Goal: Task Accomplishment & Management: Use online tool/utility

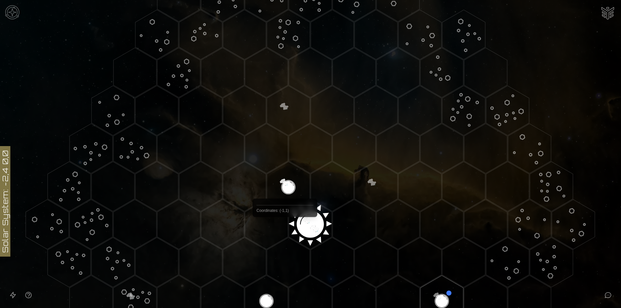
scroll to position [162, 0]
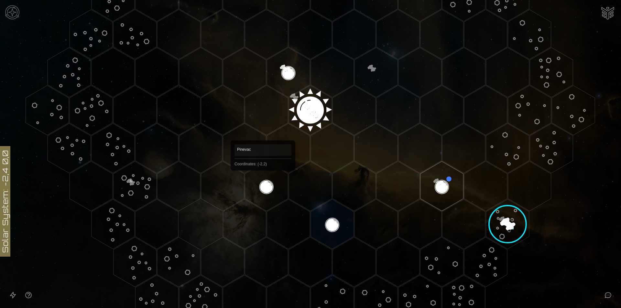
click at [263, 180] on polygon "Hex at coordinates -2,2, clickable" at bounding box center [266, 186] width 43 height 50
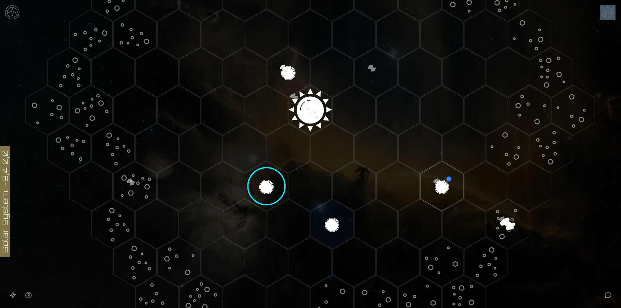
click at [263, 180] on icon at bounding box center [310, 110] width 621 height 545
click at [263, 180] on image at bounding box center [266, 186] width 51 height 51
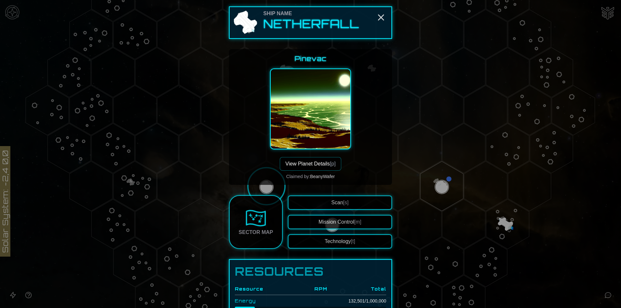
click at [317, 162] on button "View Planet Details [p]" at bounding box center [310, 164] width 61 height 14
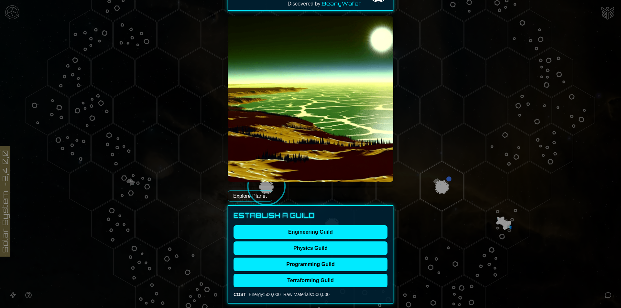
scroll to position [97, 0]
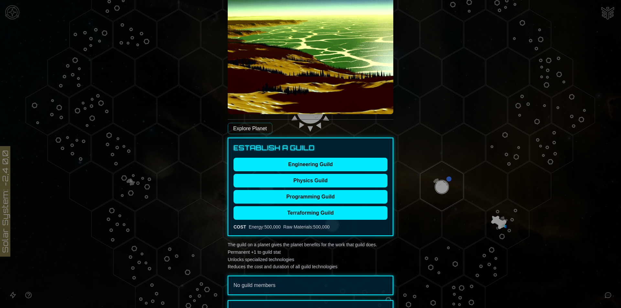
click at [507, 218] on div at bounding box center [310, 154] width 621 height 308
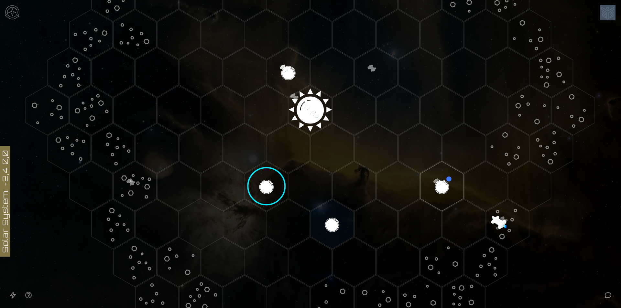
click at [507, 218] on polygon "Hex at coordinates 3,3, clickable" at bounding box center [507, 225] width 43 height 50
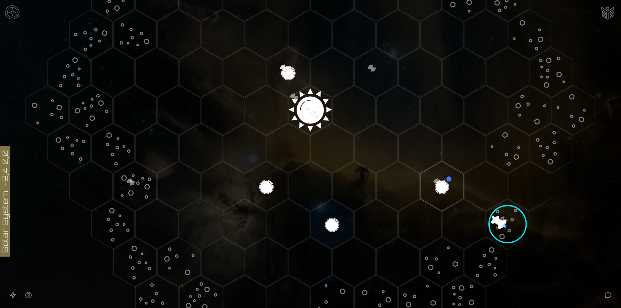
click at [507, 218] on image at bounding box center [508, 225] width 62 height 62
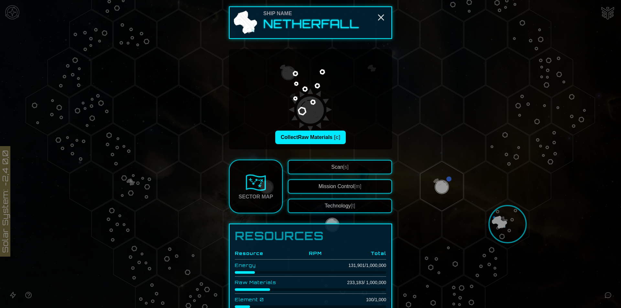
click at [303, 145] on div "Collect Raw Materials [c]" at bounding box center [310, 99] width 163 height 100
click at [304, 138] on button "Collect Raw Materials [c]" at bounding box center [310, 138] width 71 height 14
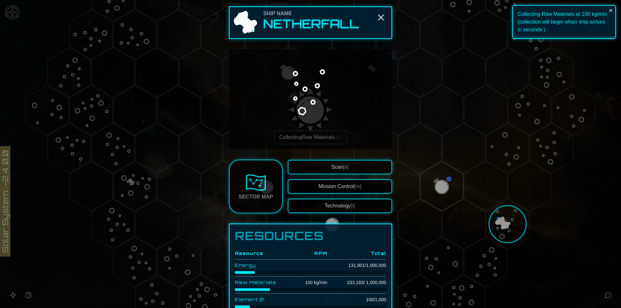
click at [504, 220] on div at bounding box center [310, 154] width 621 height 308
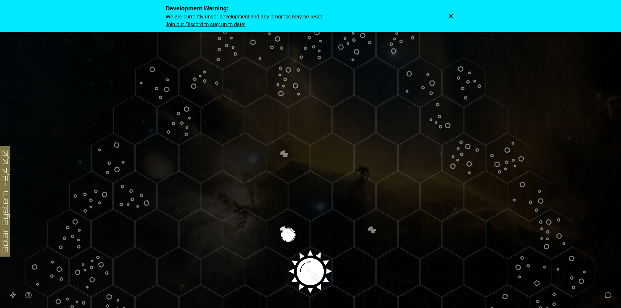
click at [310, 14] on icon "Dismiss warning" at bounding box center [451, 16] width 6 height 6
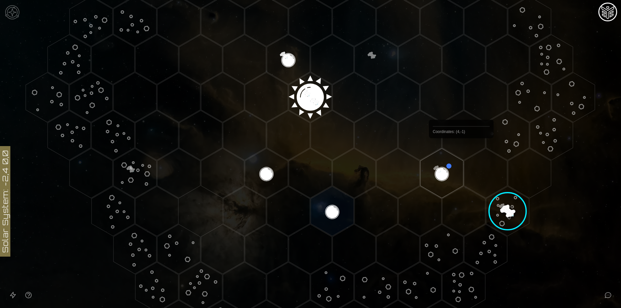
scroll to position [194, 0]
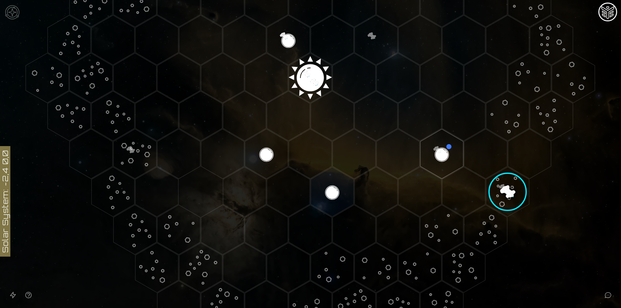
click at [310, 196] on image at bounding box center [508, 192] width 62 height 62
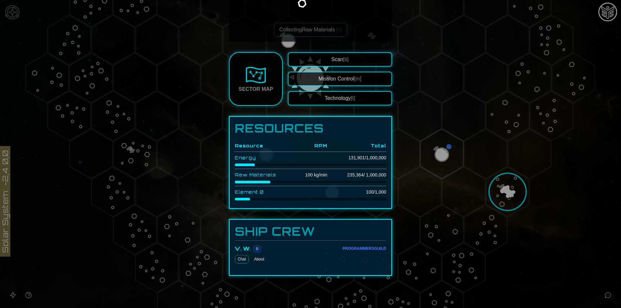
scroll to position [0, 0]
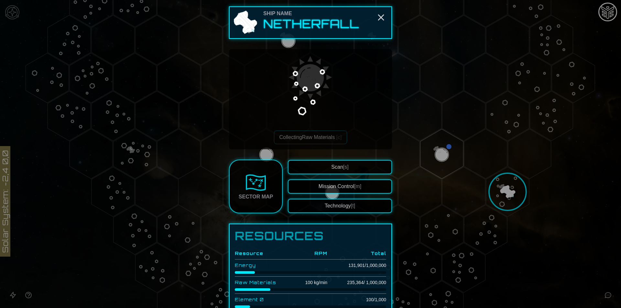
click at [310, 222] on div at bounding box center [310, 154] width 621 height 308
